Goal: Information Seeking & Learning: Check status

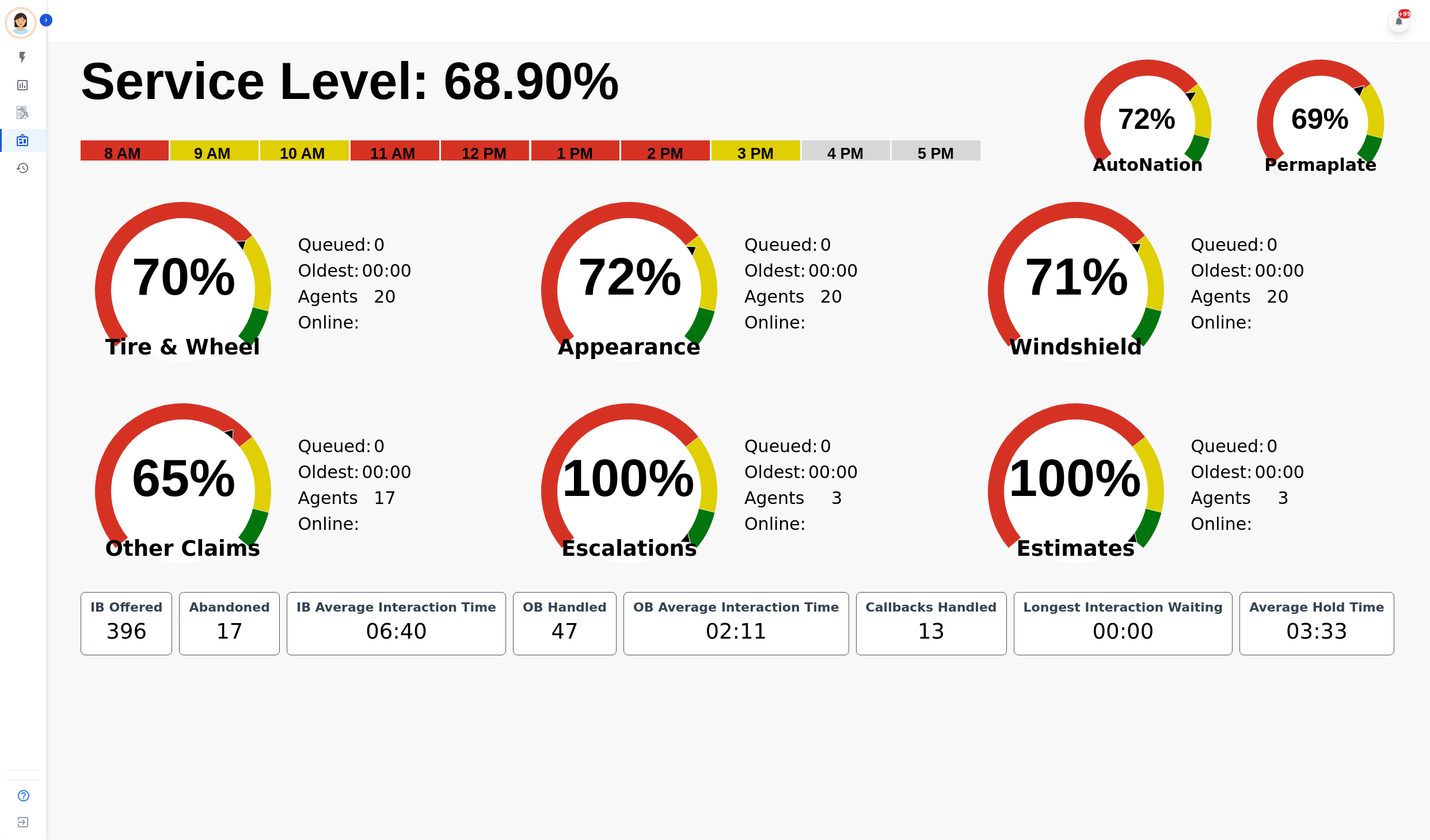
click at [142, 644] on div "IB Offered 396 Abandoned 17 IB Average Interaction Time 06:40 OB Handled 47 OB …" at bounding box center [737, 624] width 1327 height 63
click at [644, 107] on rect "Service Level: 0%" at bounding box center [567, 115] width 975 height 129
click at [940, 65] on rect "Service Level: 0%" at bounding box center [567, 115] width 975 height 129
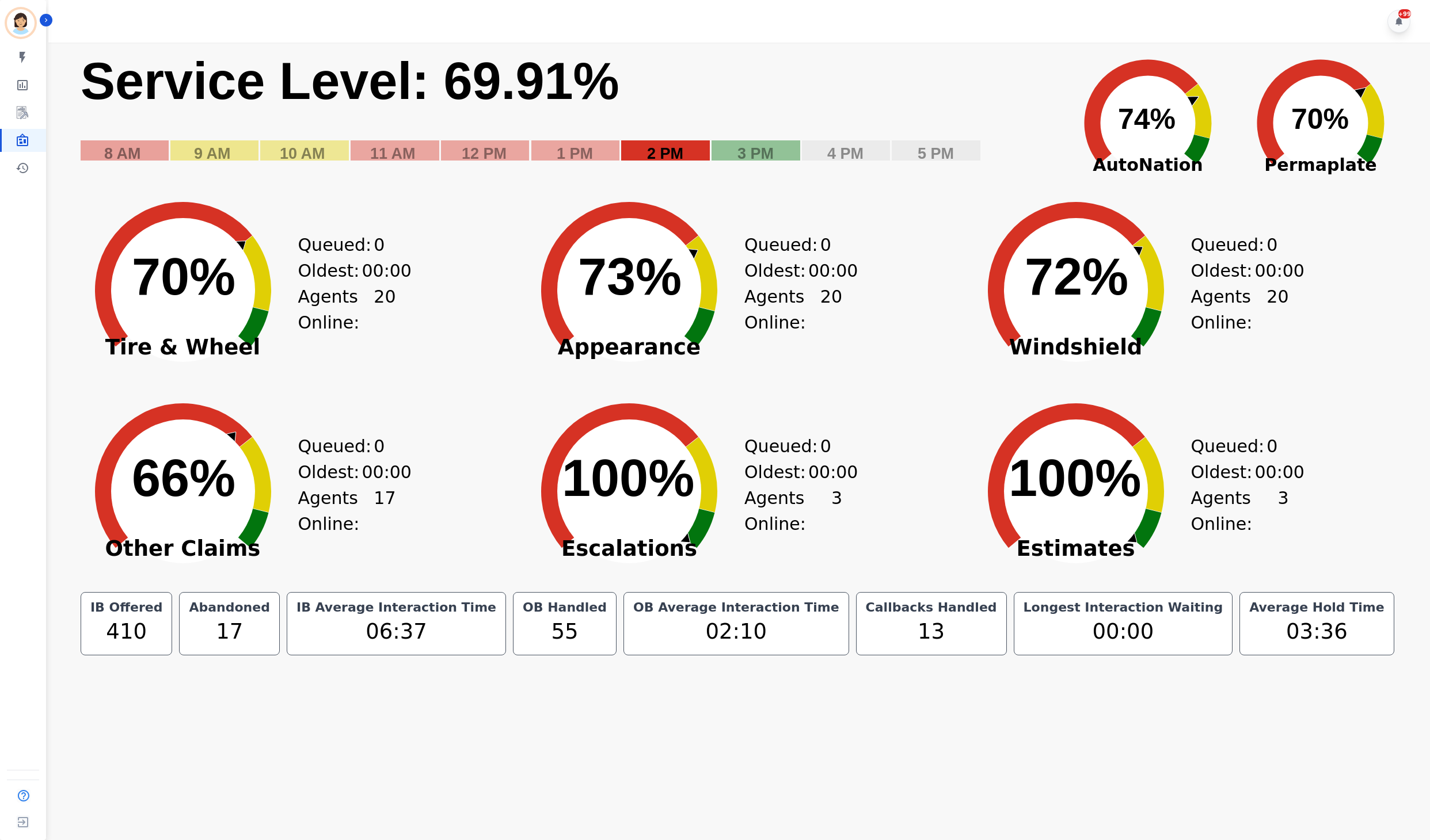
click at [643, 114] on rect "Service Level: 0%" at bounding box center [567, 115] width 975 height 129
